Goal: Find specific page/section: Find specific page/section

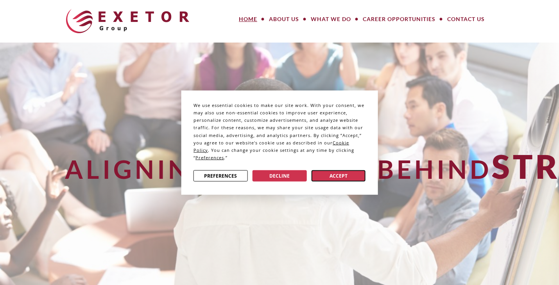
click at [328, 174] on button "Accept" at bounding box center [338, 175] width 54 height 11
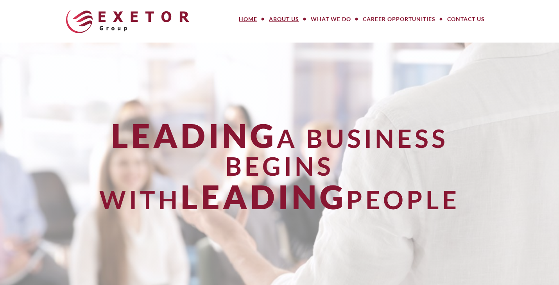
click at [290, 20] on link "About Us" at bounding box center [284, 19] width 42 height 16
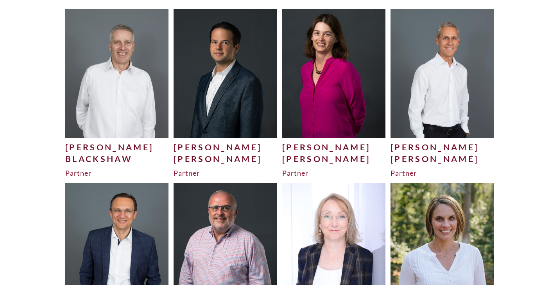
scroll to position [169, 0]
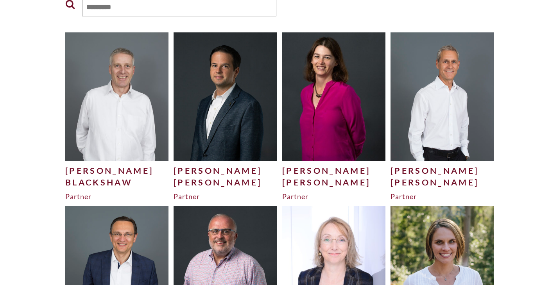
click at [141, 82] on img at bounding box center [116, 96] width 103 height 129
